Goal: Task Accomplishment & Management: Manage account settings

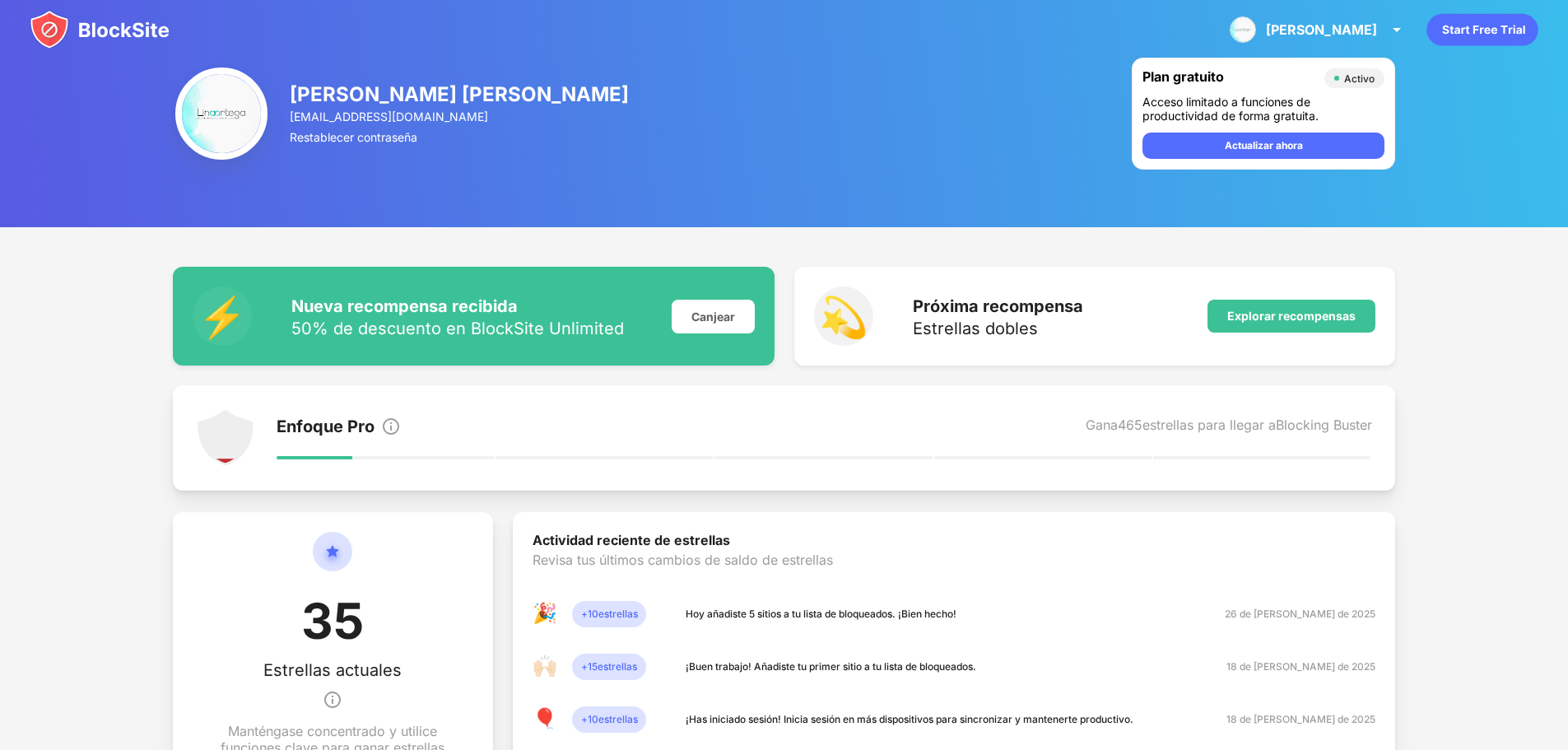
click at [86, 30] on img at bounding box center [99, 30] width 140 height 40
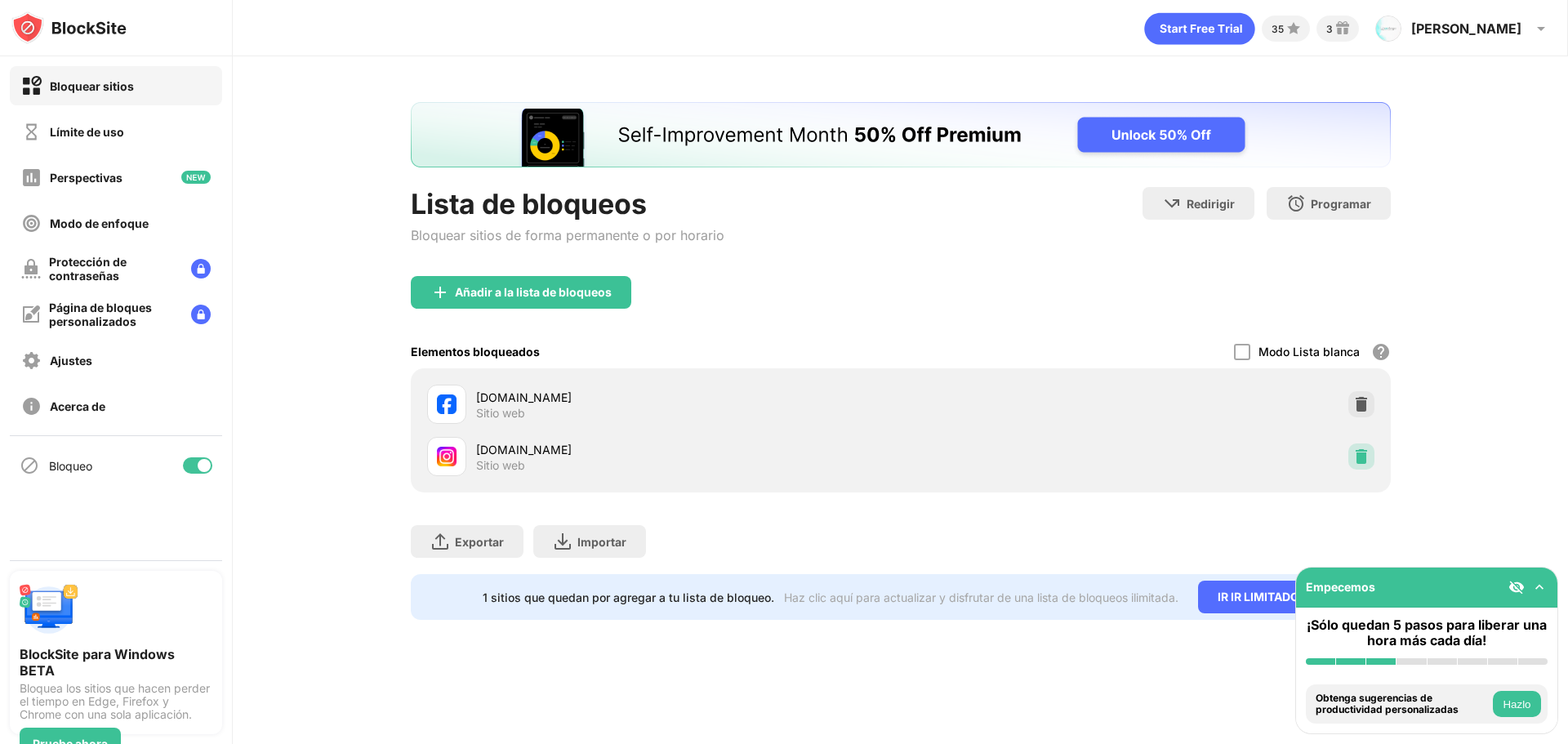
click at [1363, 459] on img at bounding box center [1361, 456] width 16 height 16
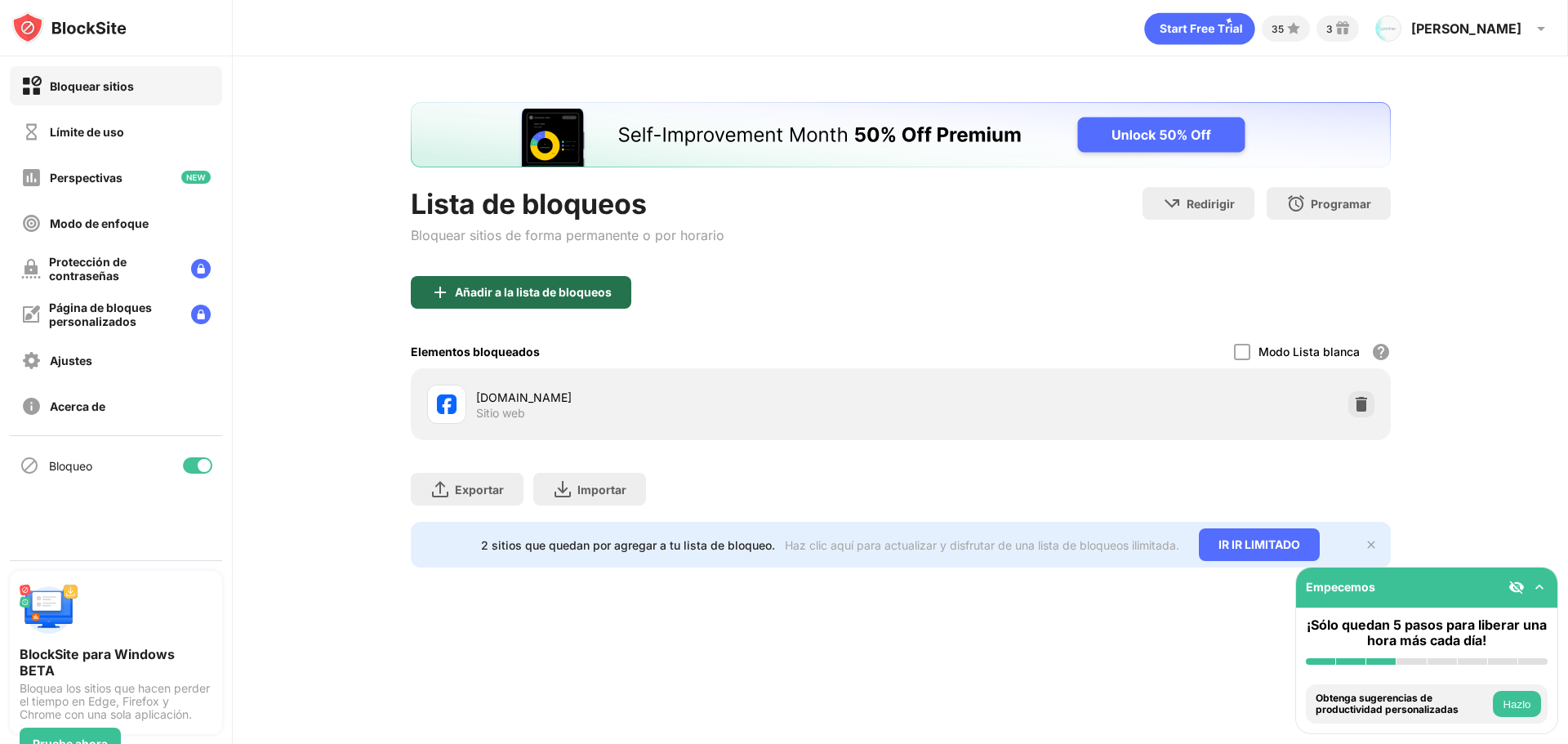
click at [533, 304] on div "Añadir a la lista de bloqueos" at bounding box center [520, 292] width 220 height 33
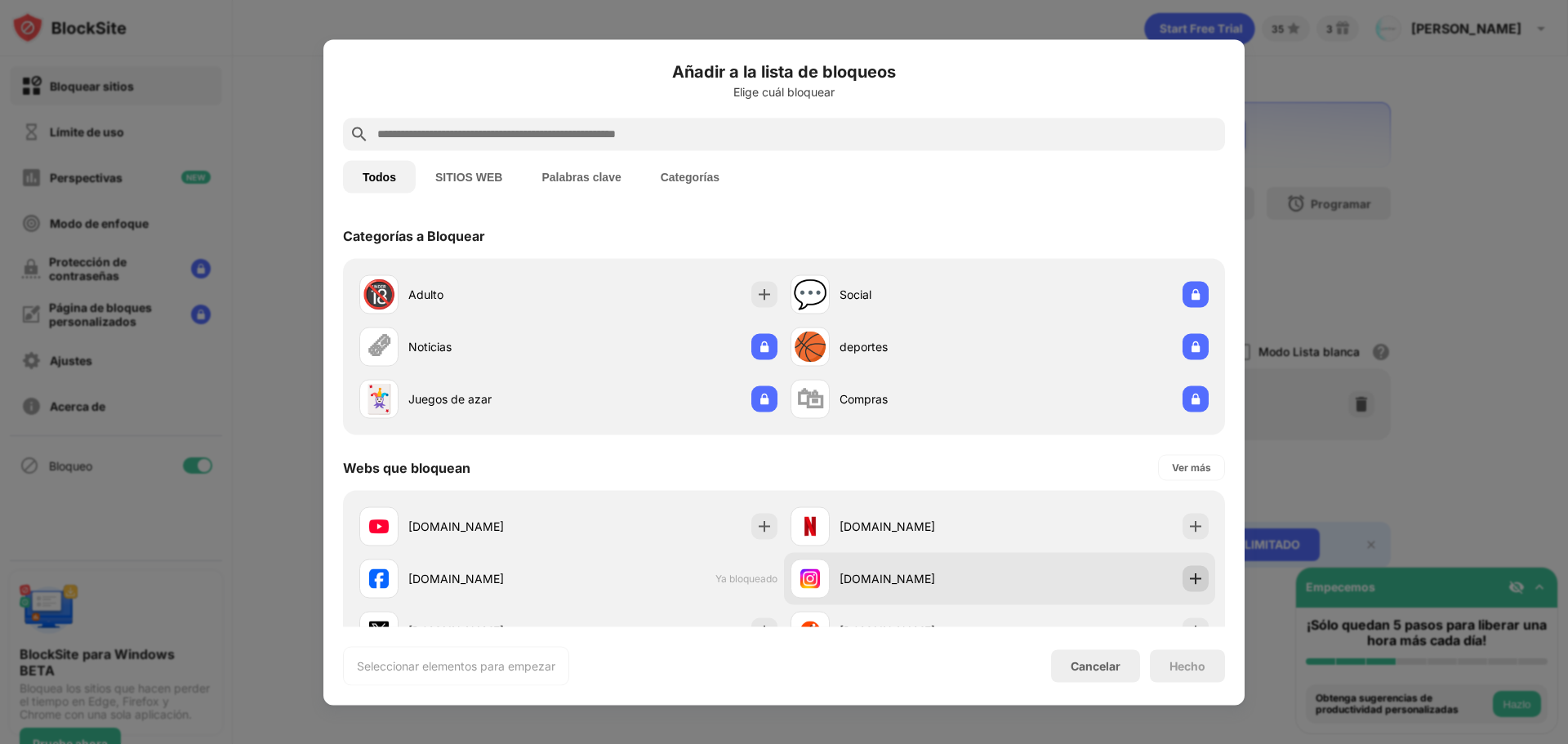
click at [1187, 582] on img at bounding box center [1195, 578] width 16 height 16
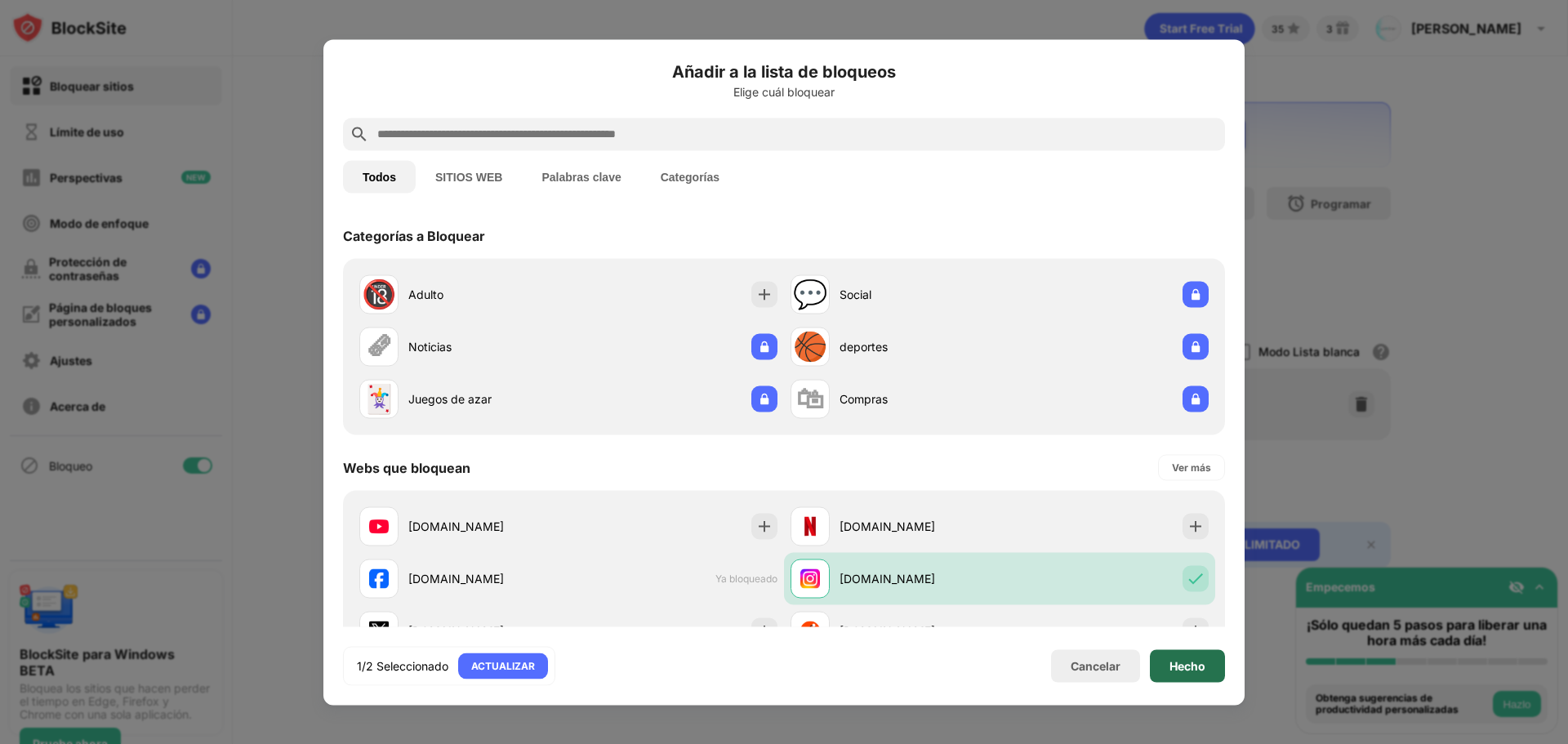
click at [1170, 654] on div "Hecho" at bounding box center [1187, 665] width 76 height 33
